Goal: Information Seeking & Learning: Learn about a topic

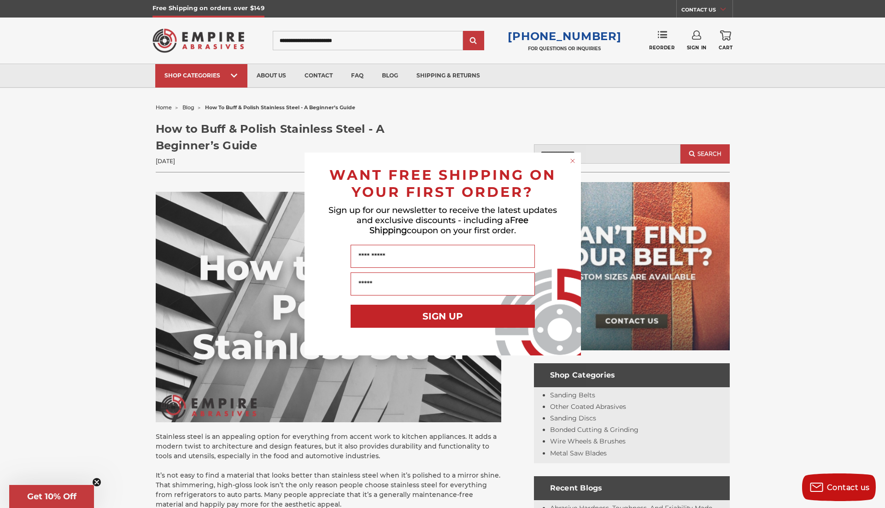
click at [571, 159] on icon "Close dialog" at bounding box center [573, 161] width 4 height 4
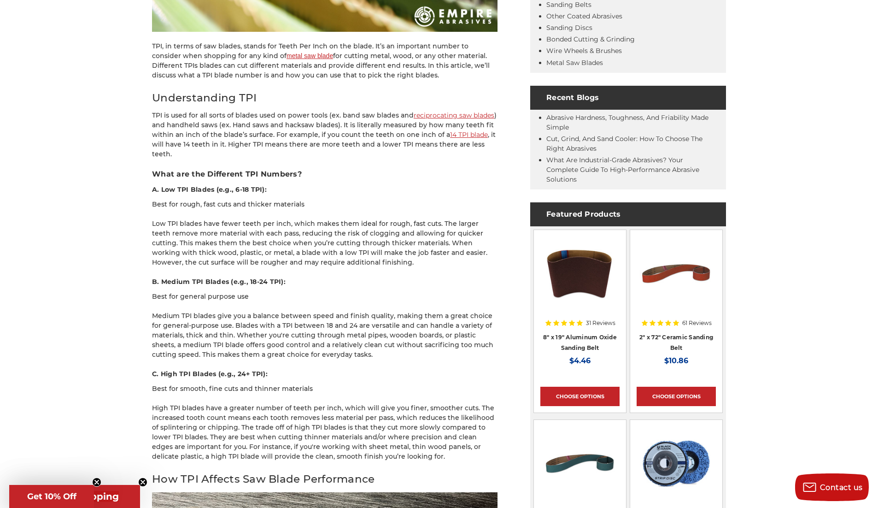
scroll to position [375, 0]
